Goal: Navigation & Orientation: Find specific page/section

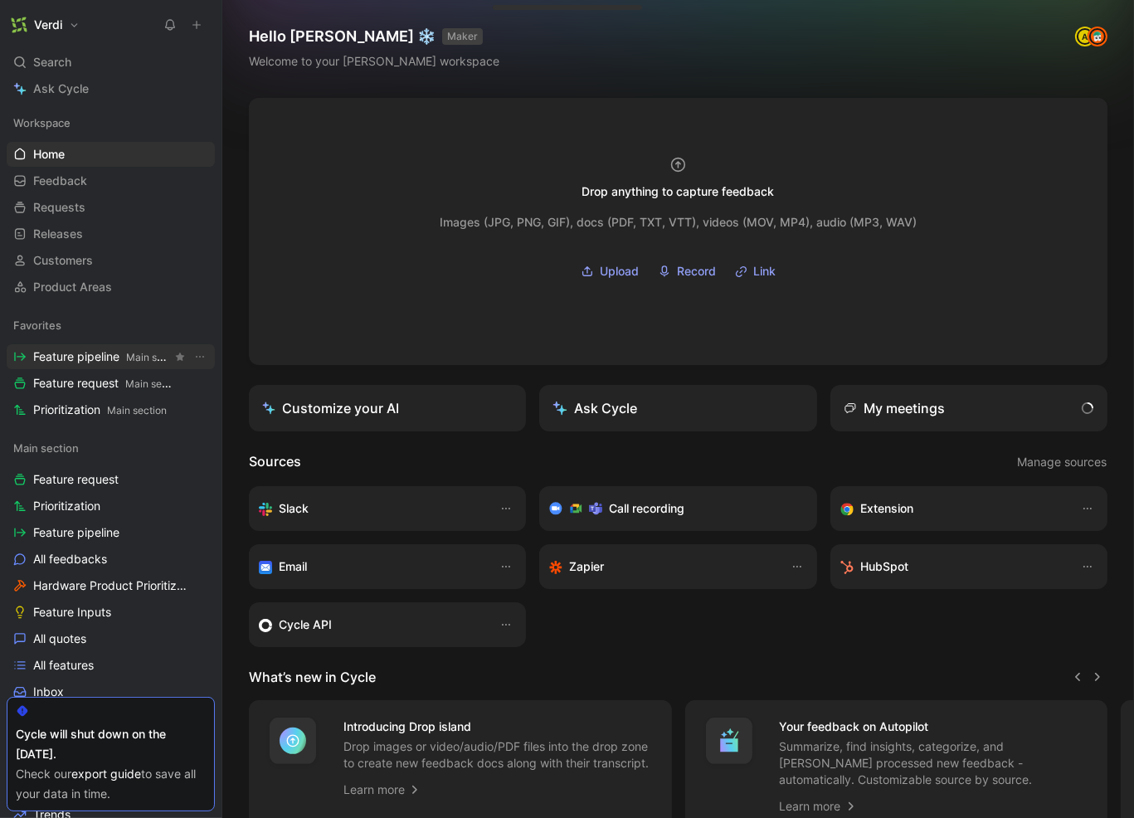
click at [105, 365] on link "Feature pipeline Main section" at bounding box center [111, 356] width 208 height 25
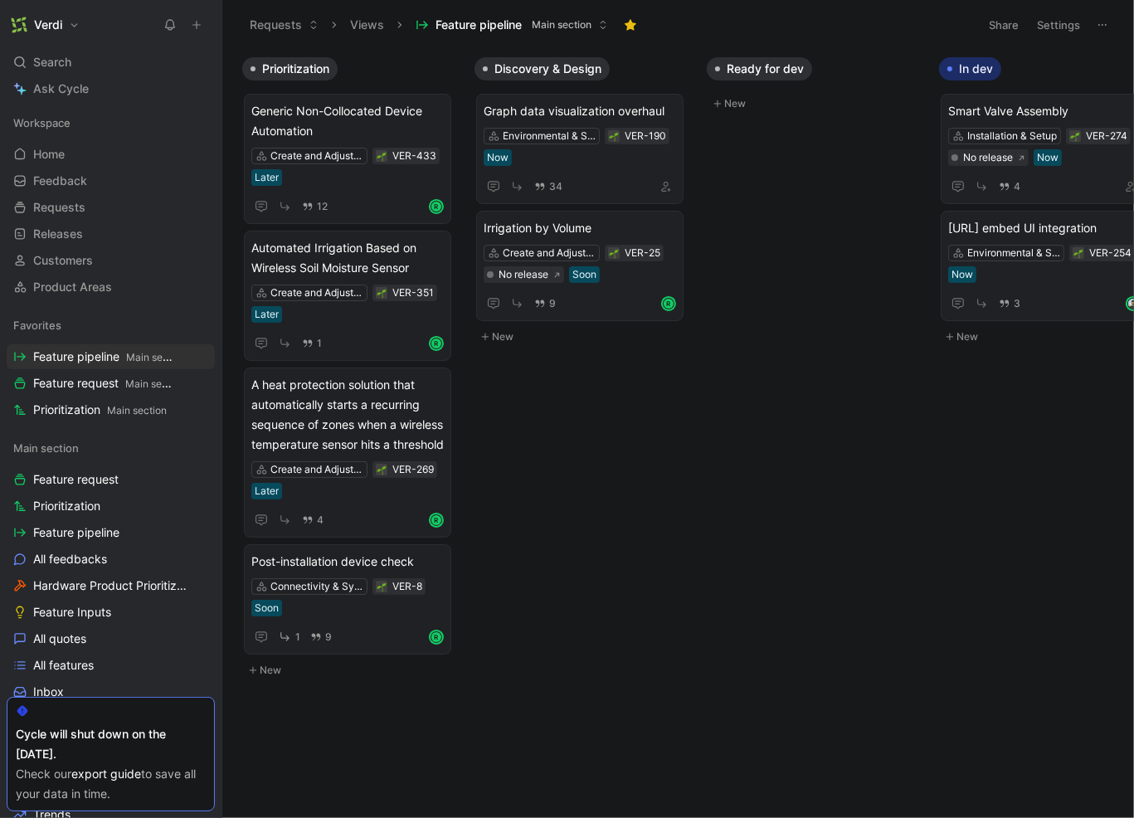
click at [116, 396] on div "Favorites Feature pipeline Main section Feature request Main section Prioritiza…" at bounding box center [111, 367] width 208 height 109
click at [116, 391] on span "Feature request Main section" at bounding box center [102, 383] width 139 height 17
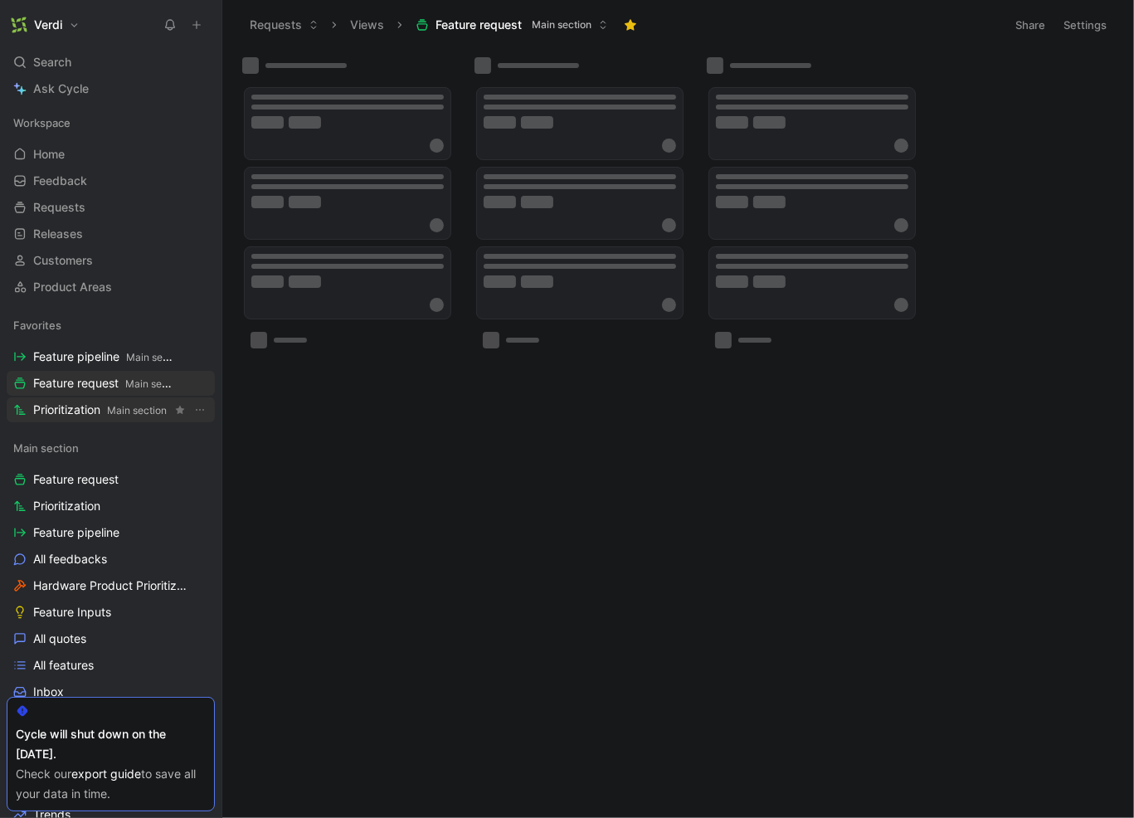
click at [119, 408] on span "Main section" at bounding box center [137, 410] width 60 height 12
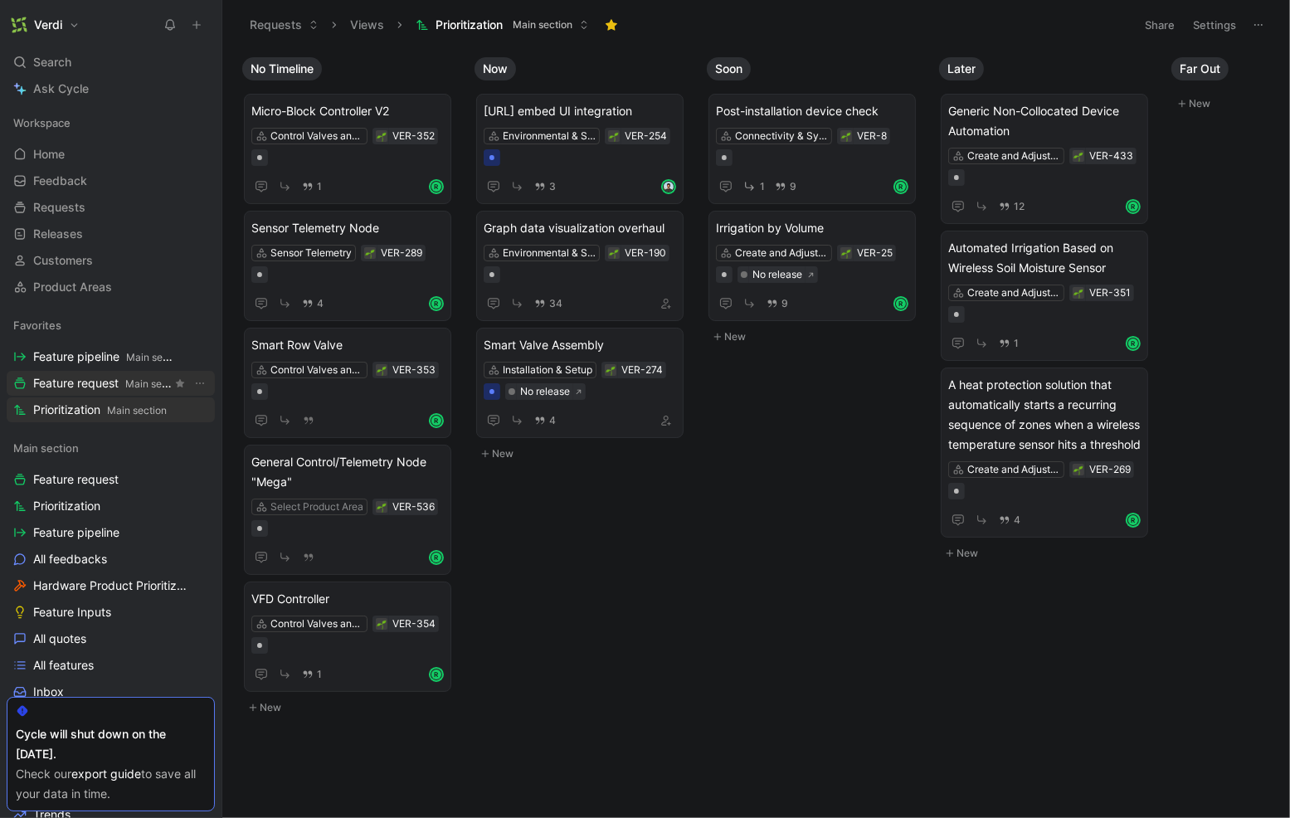
click at [112, 378] on span "Feature request Main section" at bounding box center [102, 383] width 139 height 17
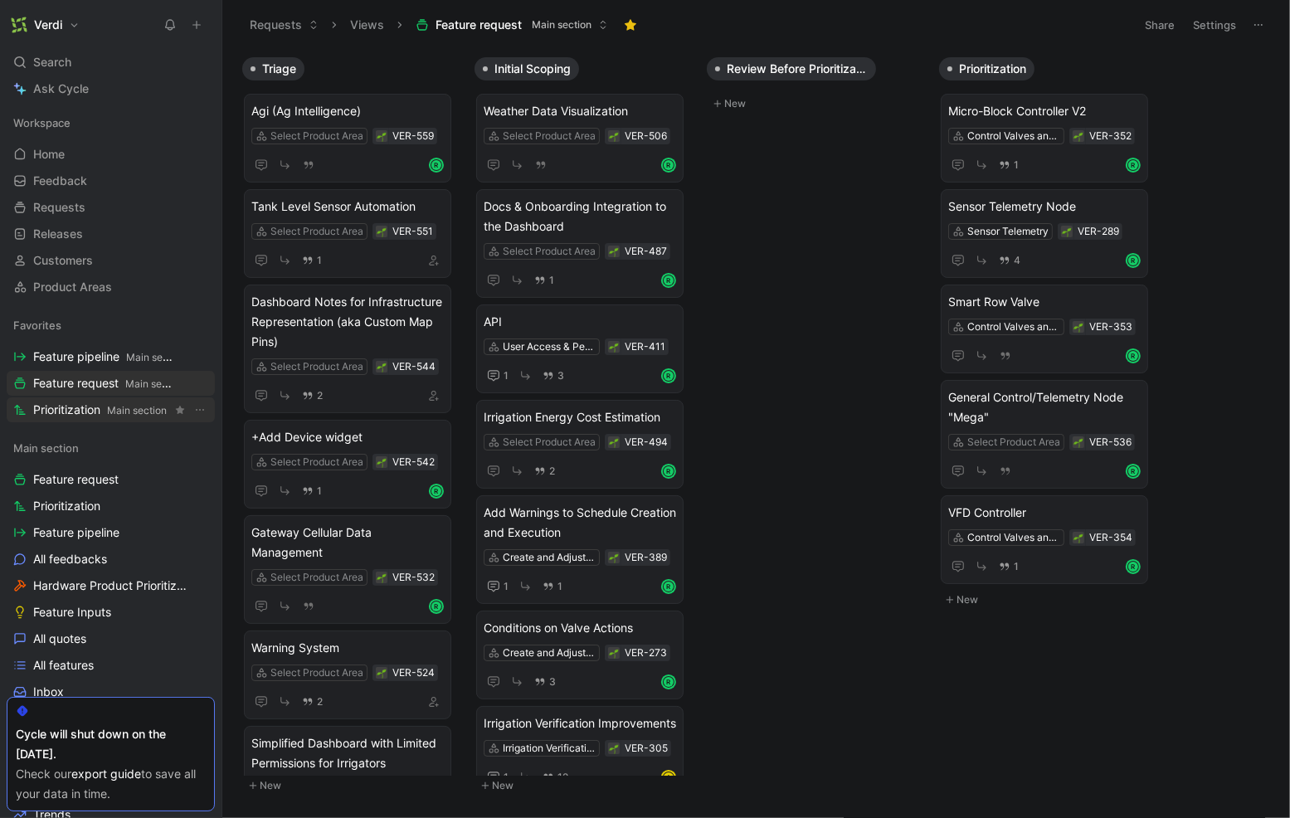
click at [111, 407] on span "Main section" at bounding box center [137, 410] width 60 height 12
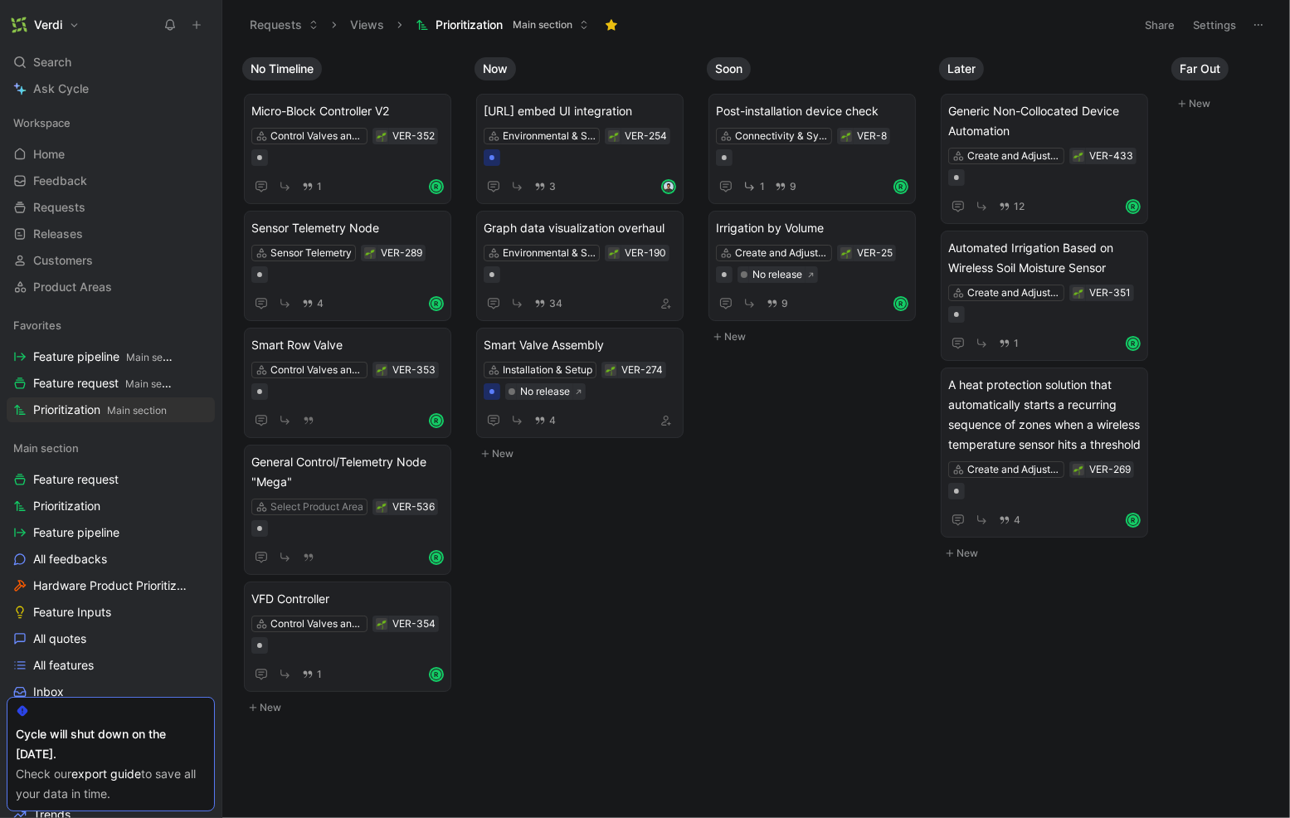
click at [83, 370] on div "Favorites Feature pipeline Main section Feature request Main section Prioritiza…" at bounding box center [111, 367] width 208 height 109
click at [90, 362] on span "Feature pipeline Main section" at bounding box center [102, 356] width 139 height 17
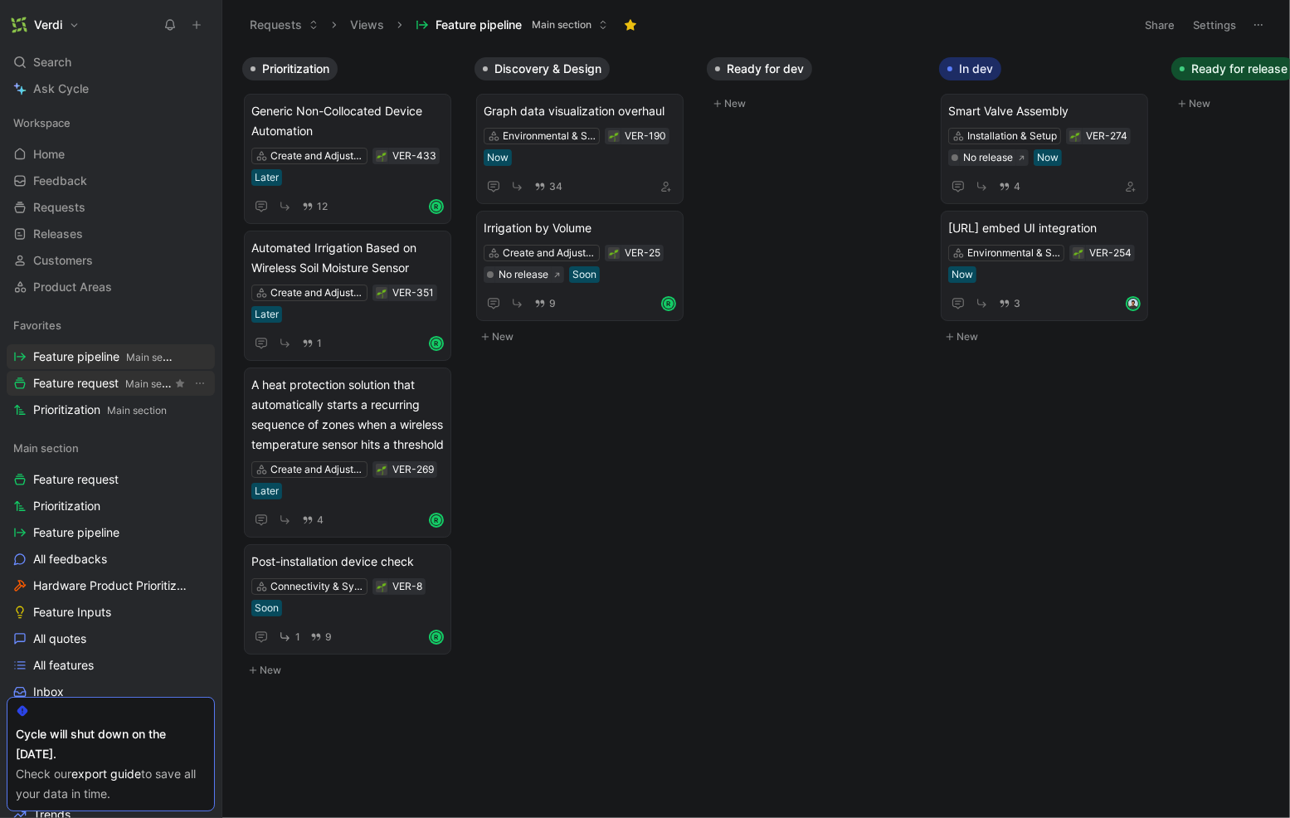
click at [134, 381] on span "Main section" at bounding box center [155, 383] width 60 height 12
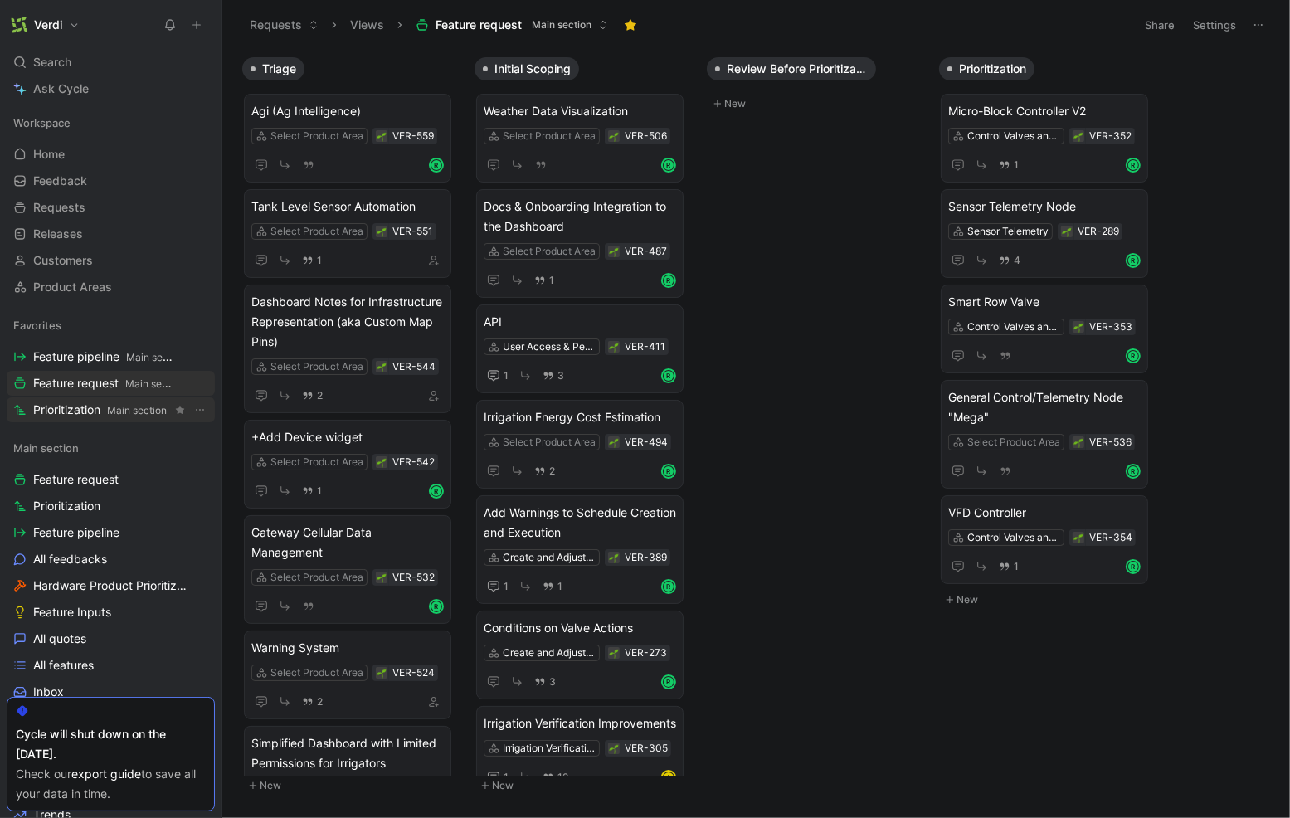
click at [131, 401] on span "Prioritization Main section" at bounding box center [100, 409] width 134 height 17
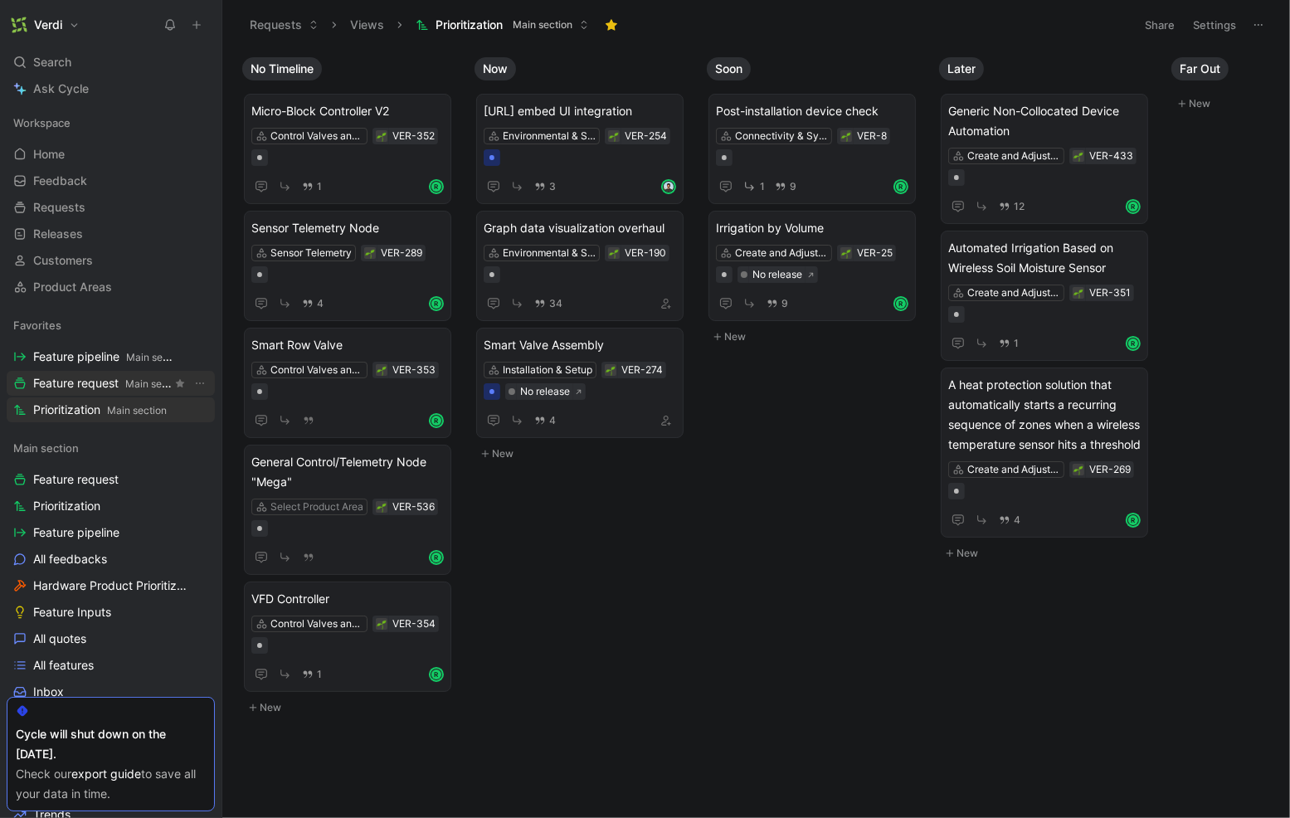
click at [114, 394] on link "Feature request Main section" at bounding box center [111, 383] width 208 height 25
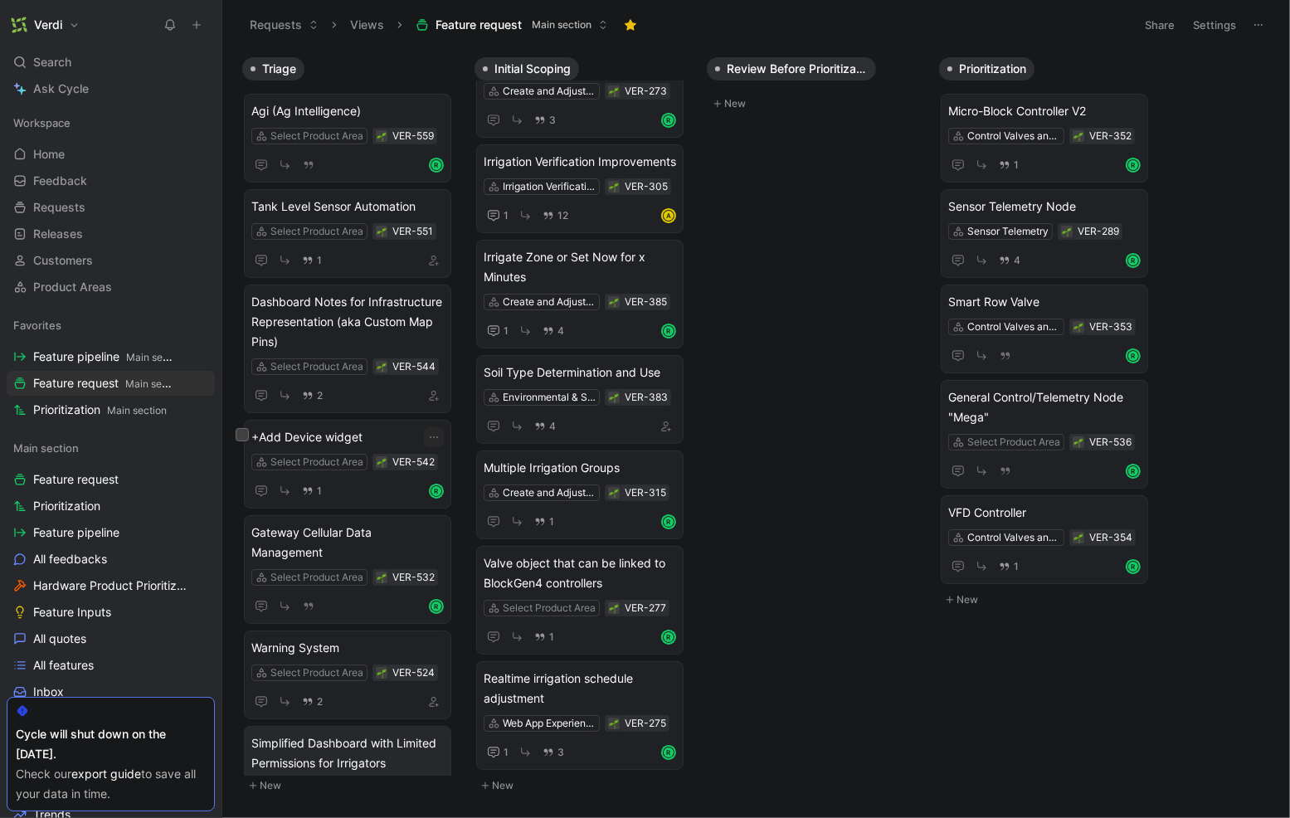
scroll to position [292, 0]
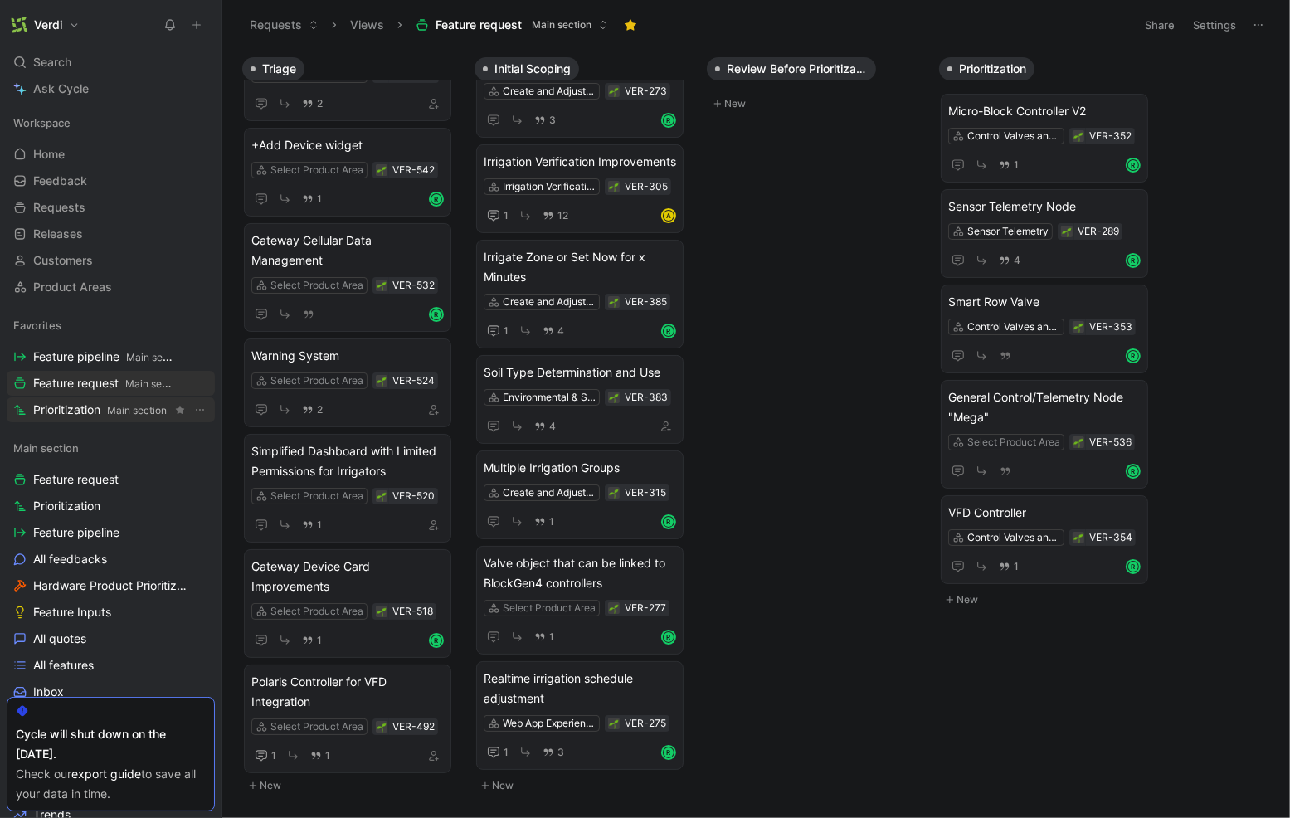
click at [132, 411] on span "Main section" at bounding box center [137, 410] width 60 height 12
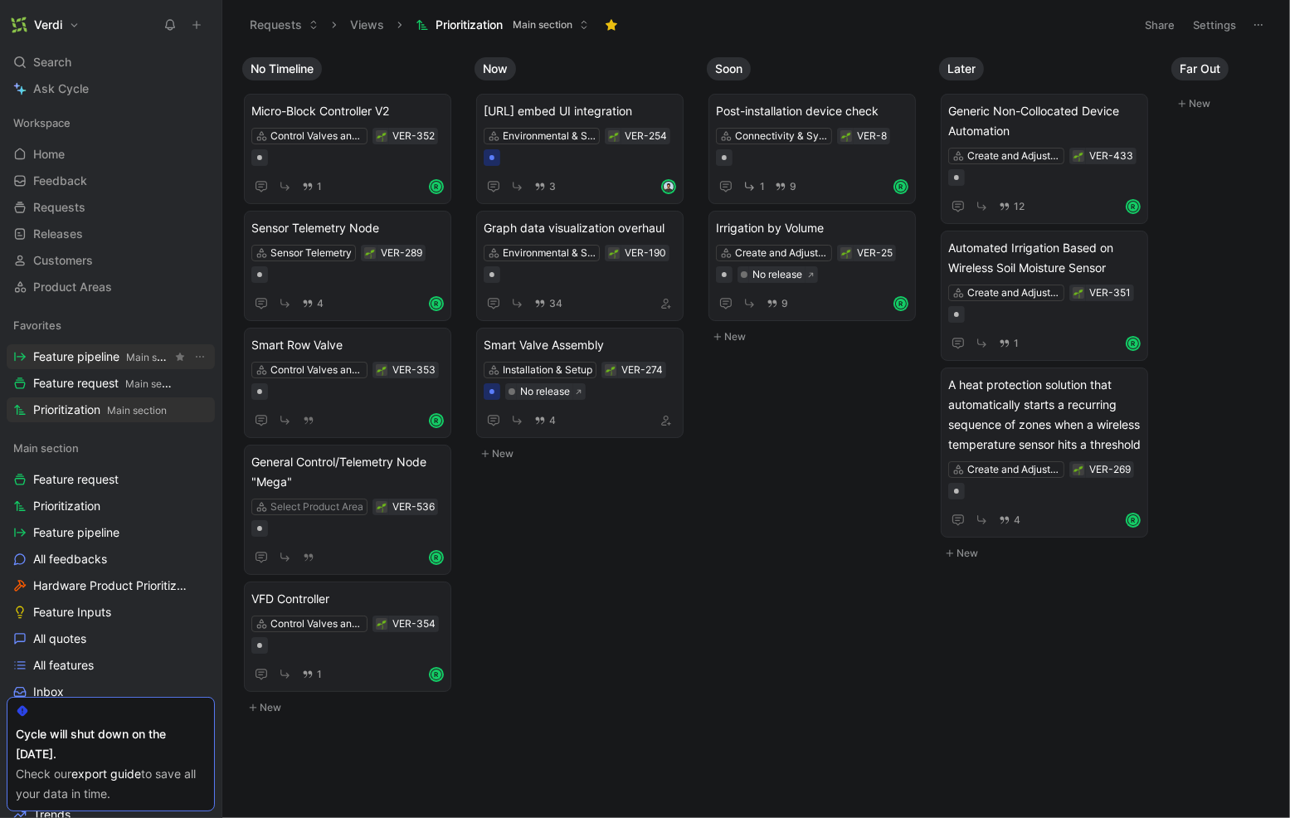
click at [89, 354] on span "Feature pipeline Main section" at bounding box center [102, 356] width 139 height 17
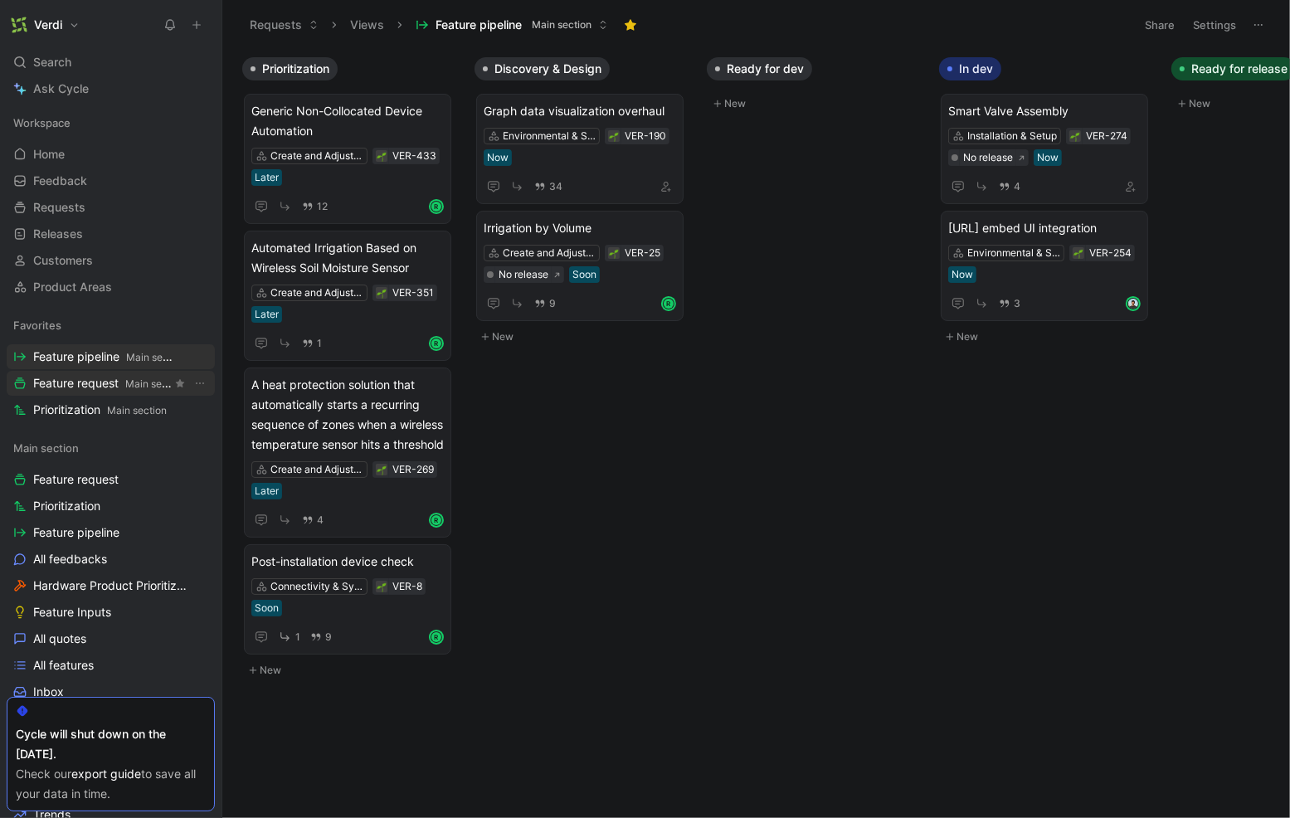
click at [119, 382] on span "Feature request Main section" at bounding box center [102, 383] width 139 height 17
